Goal: Information Seeking & Learning: Find specific fact

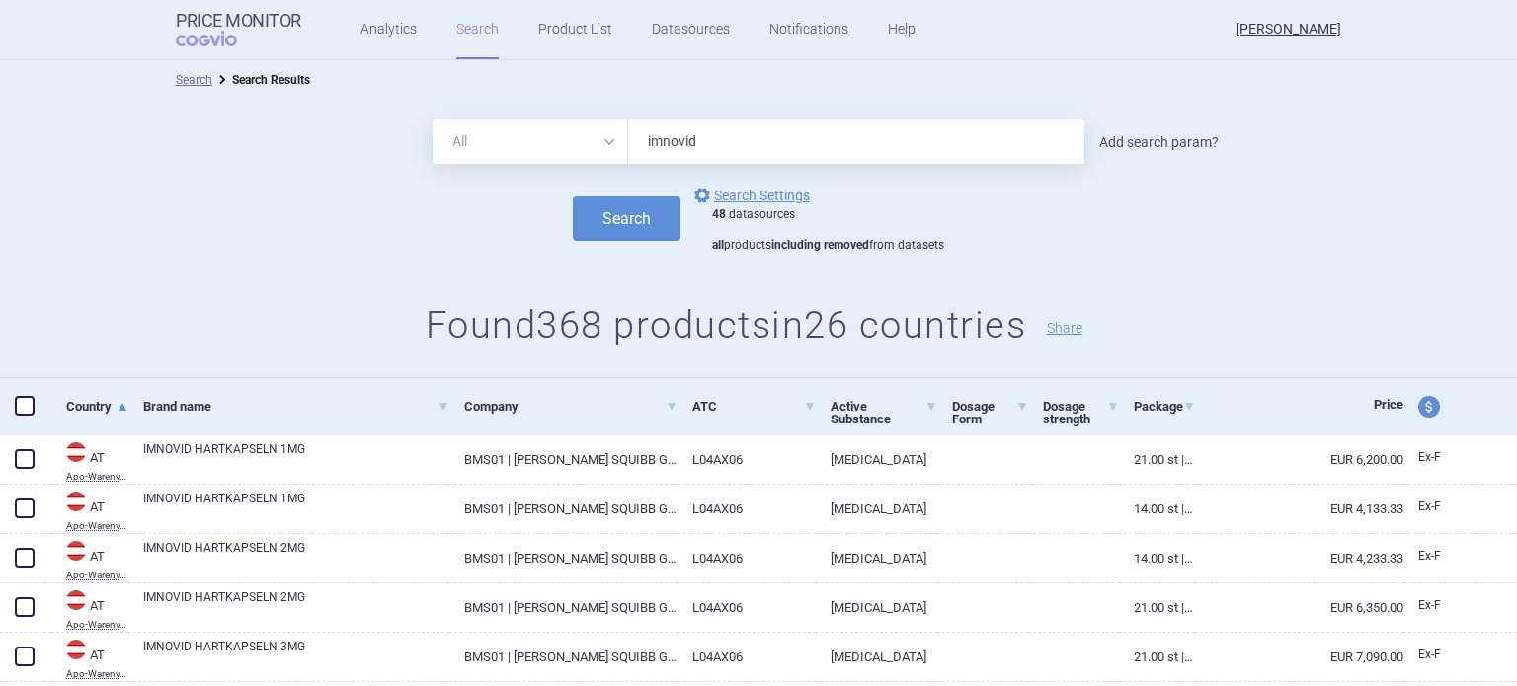
click at [1133, 135] on link "Add search param?" at bounding box center [1158, 142] width 119 height 14
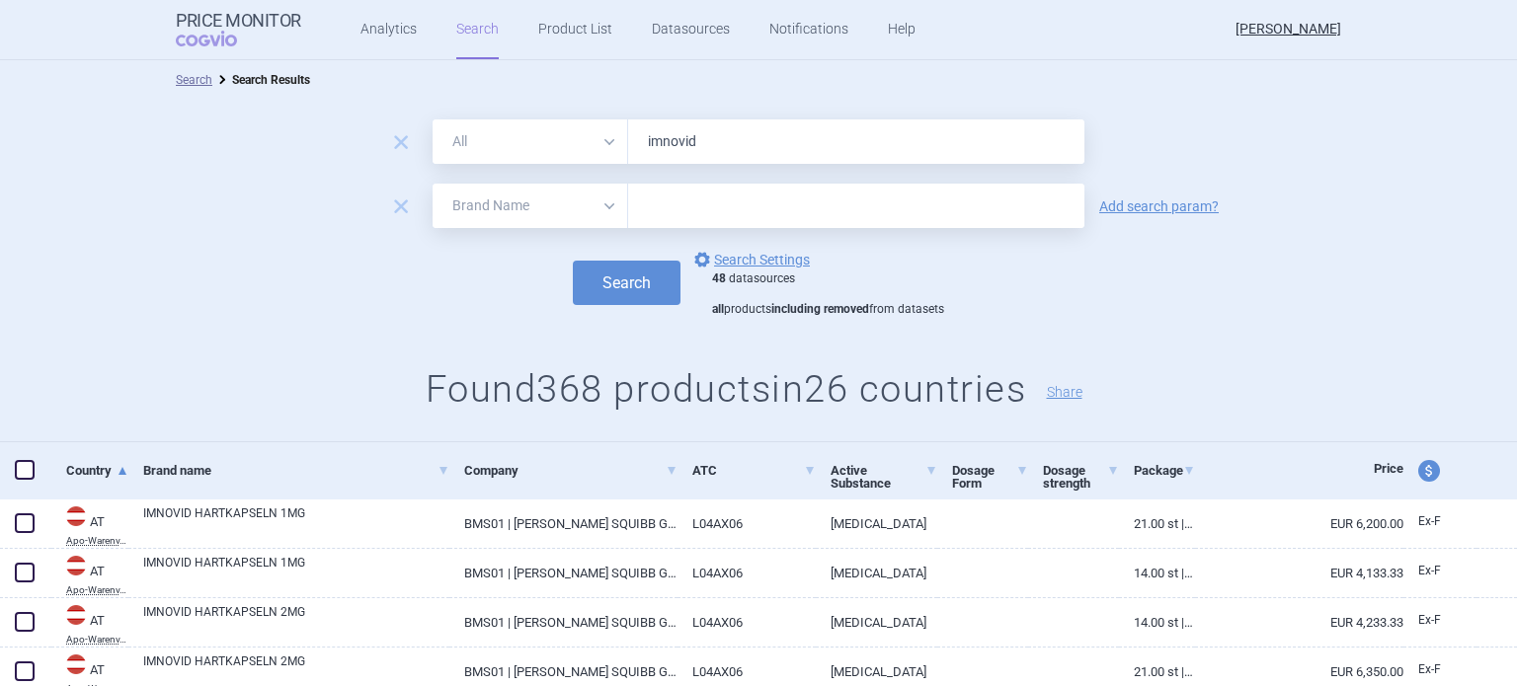
click at [531, 200] on select "All Brand Name ATC Company Active Substance Country Newer than" at bounding box center [529, 206] width 195 height 44
select select "country"
click at [432, 184] on select "All Brand Name ATC Company Active Substance Country Newer than" at bounding box center [529, 206] width 195 height 44
click at [687, 204] on input "text" at bounding box center [856, 207] width 436 height 26
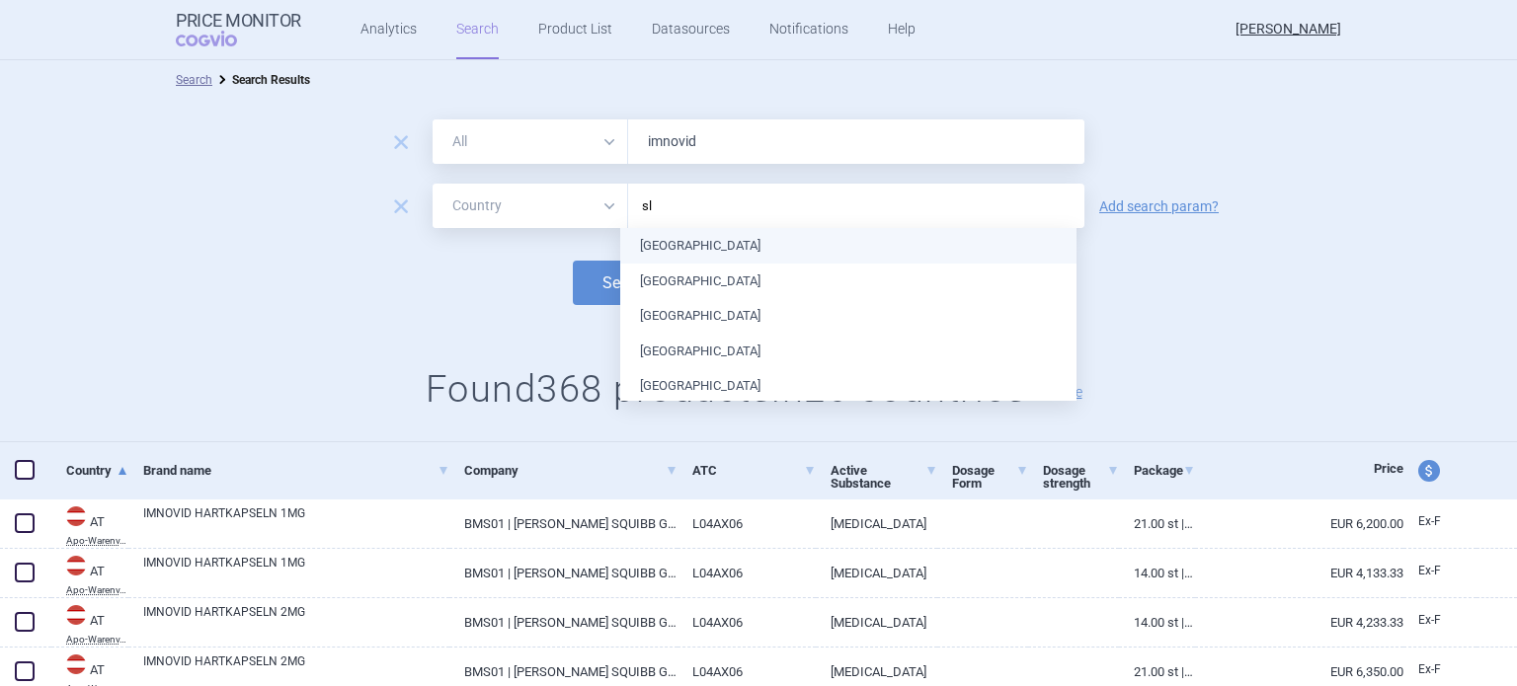
type input "slo"
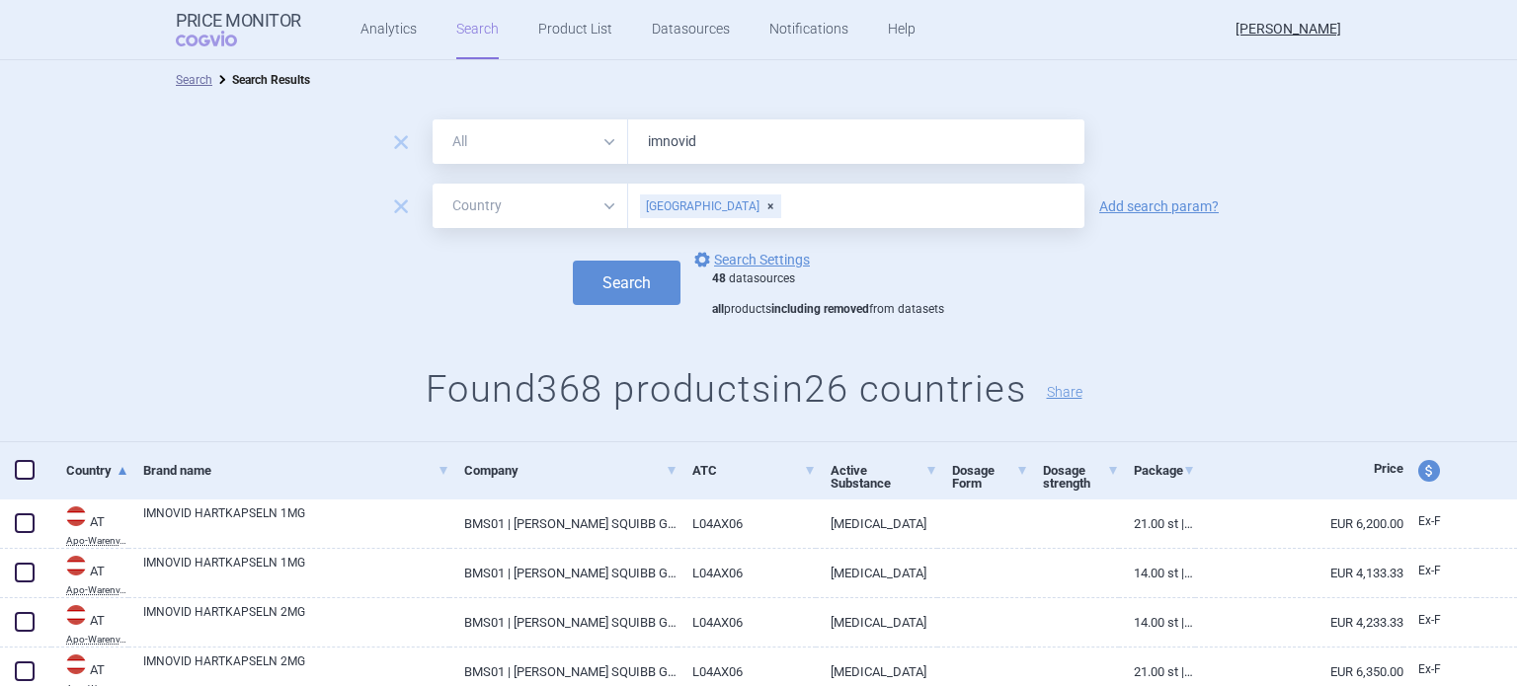
click at [738, 153] on input "imnovid" at bounding box center [856, 141] width 456 height 44
drag, startPoint x: 738, startPoint y: 153, endPoint x: 634, endPoint y: 167, distance: 104.6
click at [634, 167] on form "remove All Brand Name ATC Company Active Substance Country Newer than imnovid r…" at bounding box center [758, 218] width 1517 height 198
type input "fluenz"
click at [573, 261] on button "Search" at bounding box center [627, 283] width 108 height 44
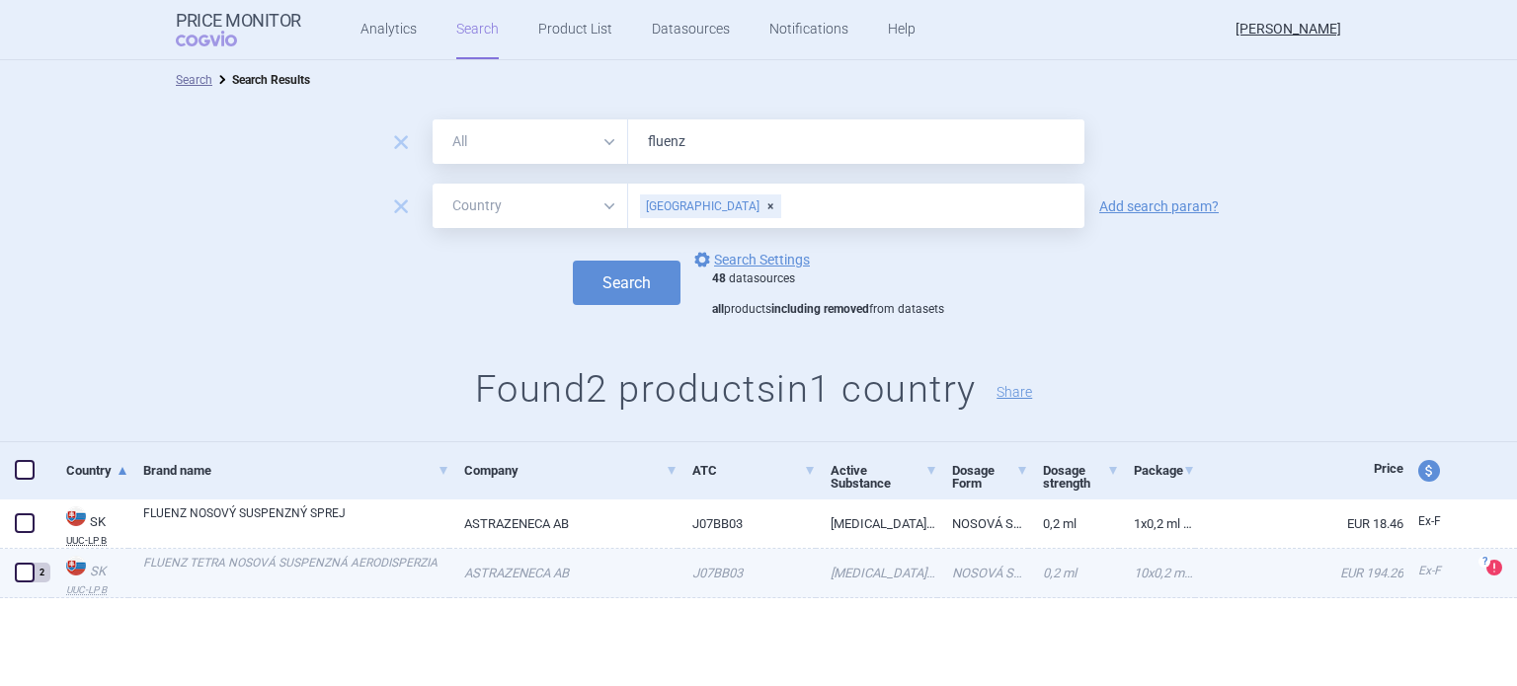
click at [359, 563] on link "FLUENZ TETRA NOSOVÁ SUSPENZNÁ AERODISPERZIA" at bounding box center [296, 572] width 306 height 36
select select "EUR"
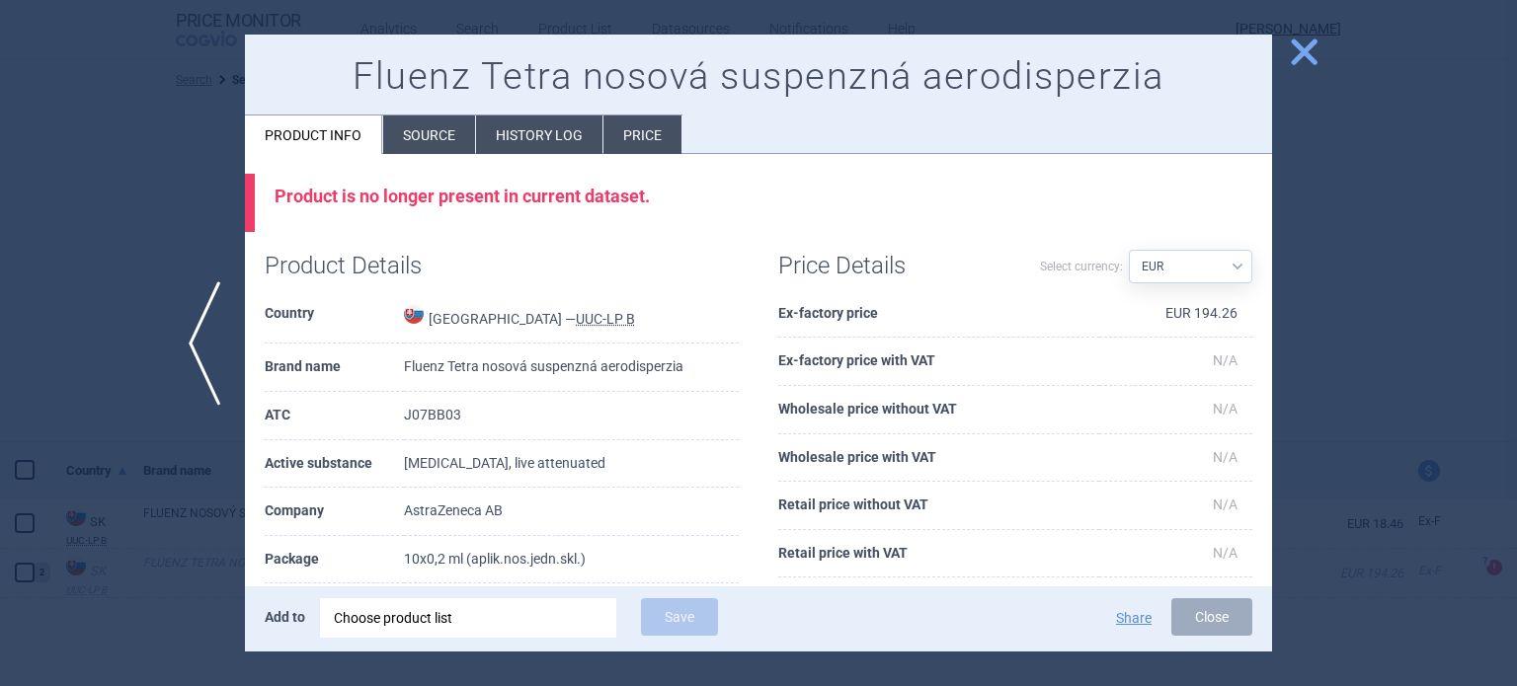
click at [543, 131] on li "History log" at bounding box center [539, 135] width 126 height 39
